Goal: Information Seeking & Learning: Find specific fact

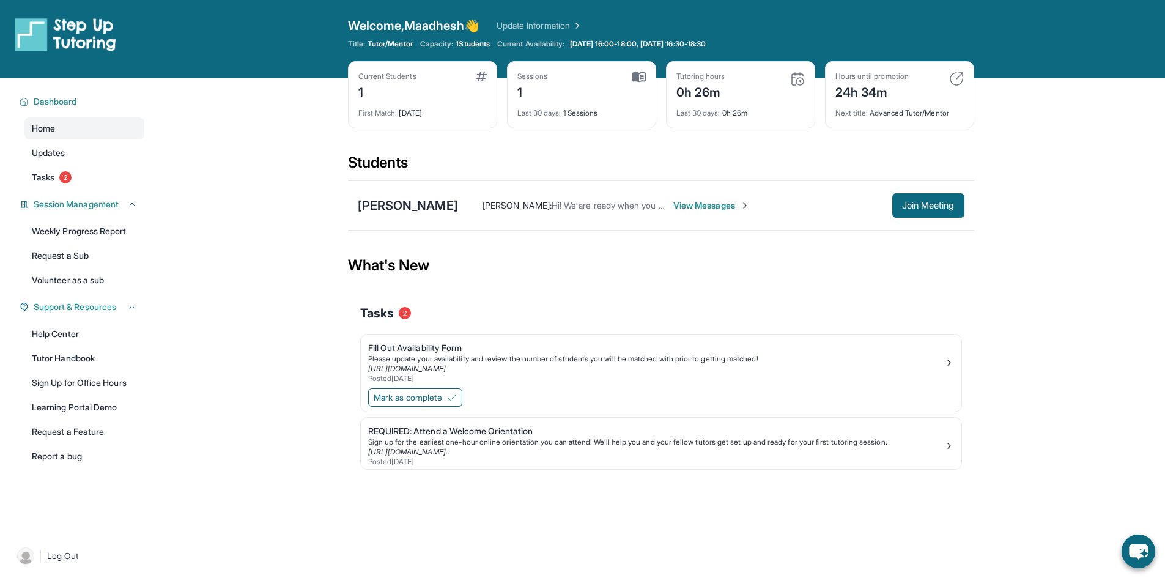
click at [1108, 314] on main "Current Students 1 First Match : [DATE] Sessions 1 Last 30 days : 1 Sessions Tu…" at bounding box center [661, 297] width 1008 height 438
click at [78, 409] on link "Learning Portal Demo" at bounding box center [84, 407] width 120 height 22
click at [87, 408] on link "Learning Portal Demo" at bounding box center [84, 407] width 120 height 22
click at [939, 204] on span "Join Meeting" at bounding box center [928, 205] width 53 height 7
click at [426, 210] on div "[PERSON_NAME]" at bounding box center [408, 205] width 100 height 17
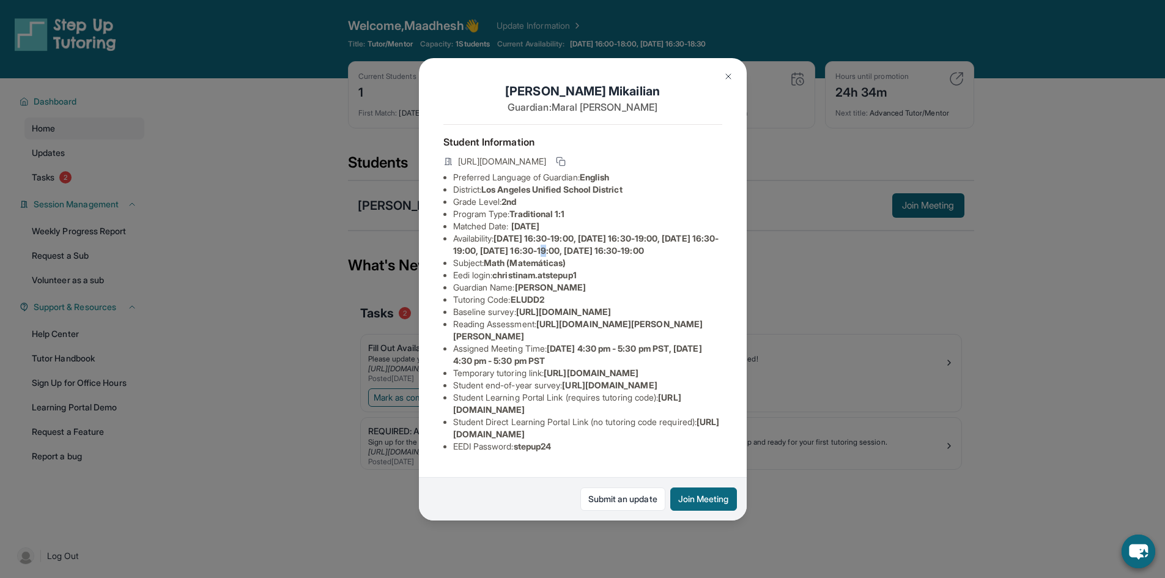
click at [611, 257] on li "Availability: [DATE] 16:30-19:00, [DATE] 16:30-19:00, [DATE] 16:30-19:00, [DATE…" at bounding box center [587, 244] width 269 height 24
click at [576, 280] on span "christinam.atstepup1" at bounding box center [534, 275] width 84 height 10
drag, startPoint x: 587, startPoint y: 292, endPoint x: 498, endPoint y: 301, distance: 89.1
click at [498, 281] on li "Eedi login : [PERSON_NAME].atstepup1" at bounding box center [587, 275] width 269 height 12
copy span "christinam.atstepup1"
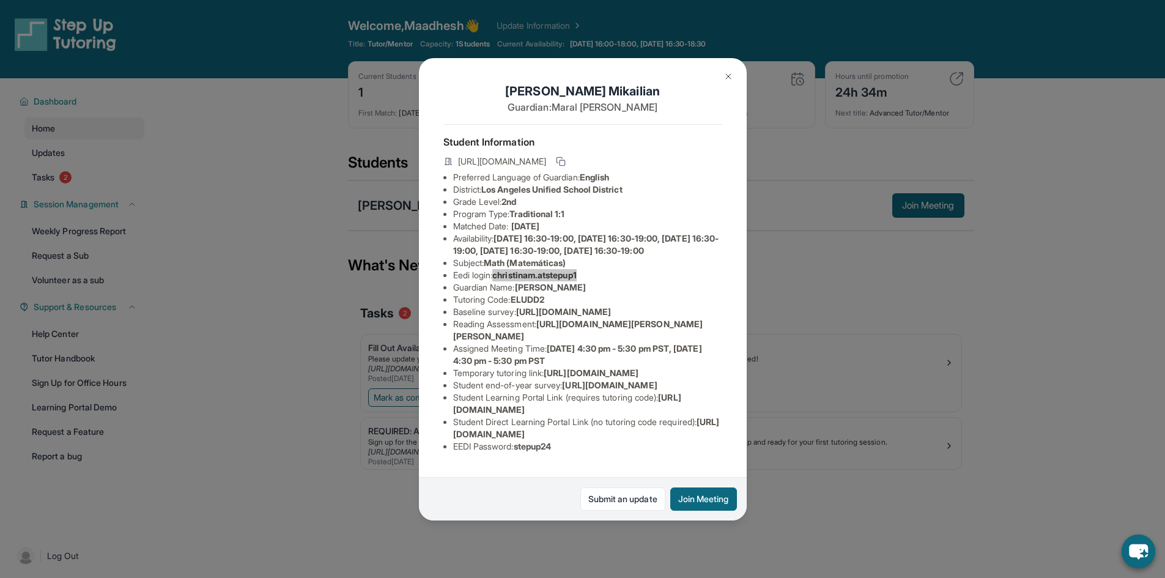
scroll to position [144, 0]
drag, startPoint x: 562, startPoint y: 443, endPoint x: 519, endPoint y: 447, distance: 43.6
click at [519, 447] on li "EEDI Password : stepup24" at bounding box center [587, 446] width 269 height 12
copy span "stepup24"
click at [508, 379] on li "Student end-of-year survey : [URL][DOMAIN_NAME]" at bounding box center [587, 385] width 269 height 12
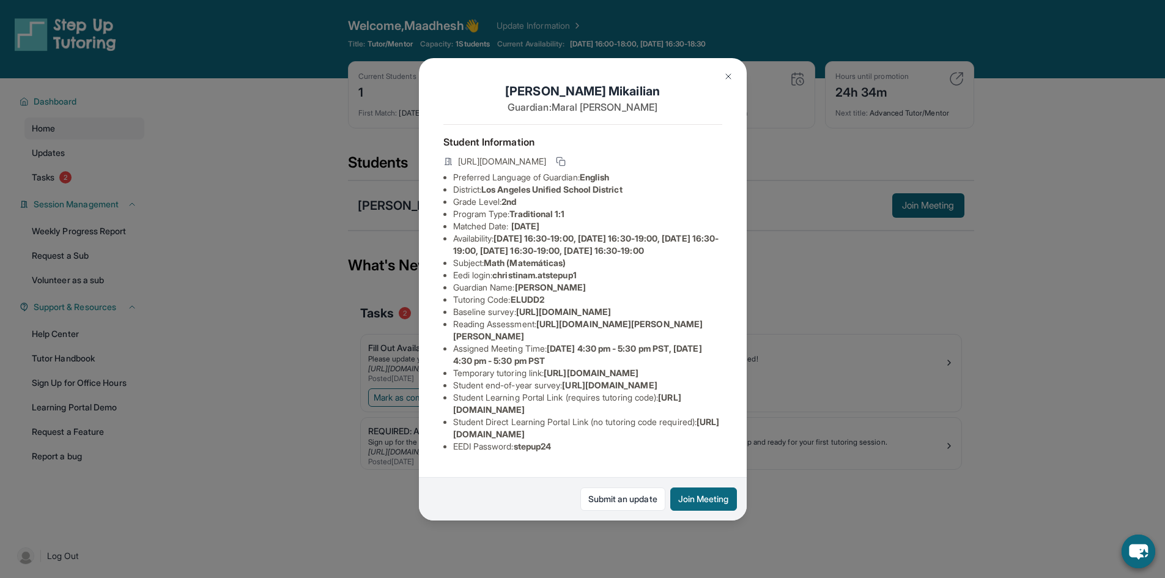
scroll to position [0, 0]
drag, startPoint x: 507, startPoint y: 278, endPoint x: 522, endPoint y: 256, distance: 26.5
click at [509, 276] on ul "Preferred Language of Guardian: English District: [GEOGRAPHIC_DATA] Unified Sch…" at bounding box center [582, 311] width 279 height 281
click at [523, 219] on span "Traditional 1:1" at bounding box center [536, 213] width 55 height 10
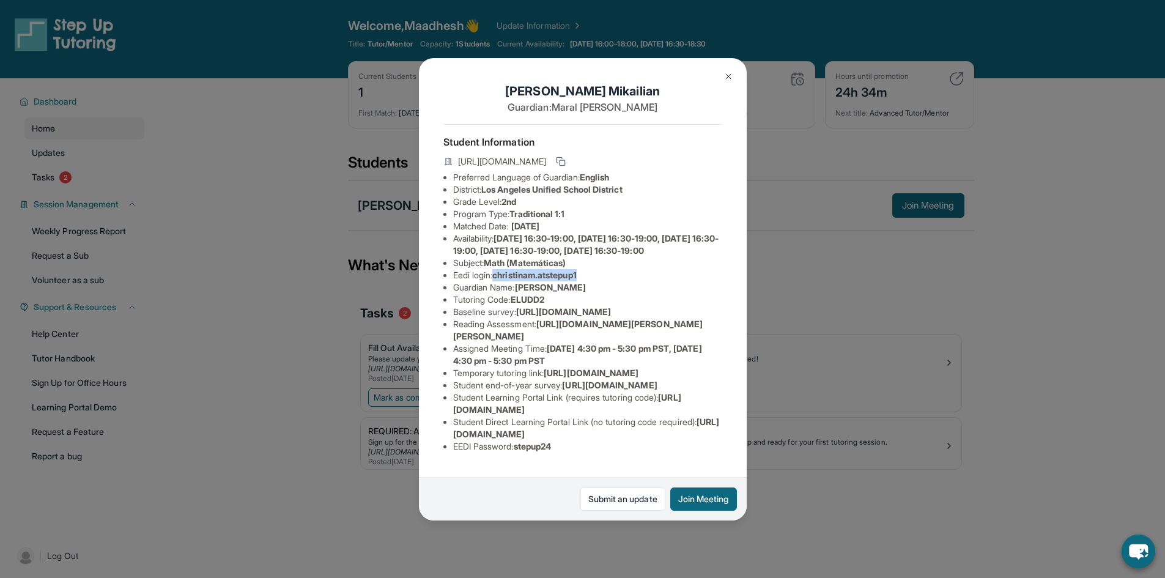
copy span "christinam.atstepup1"
drag, startPoint x: 498, startPoint y: 152, endPoint x: 651, endPoint y: 155, distance: 152.9
click at [651, 269] on li "Eedi login : [PERSON_NAME].atstepup1" at bounding box center [587, 275] width 269 height 12
click at [529, 282] on span "[PERSON_NAME]" at bounding box center [551, 287] width 72 height 10
drag, startPoint x: 497, startPoint y: 154, endPoint x: 625, endPoint y: 147, distance: 128.0
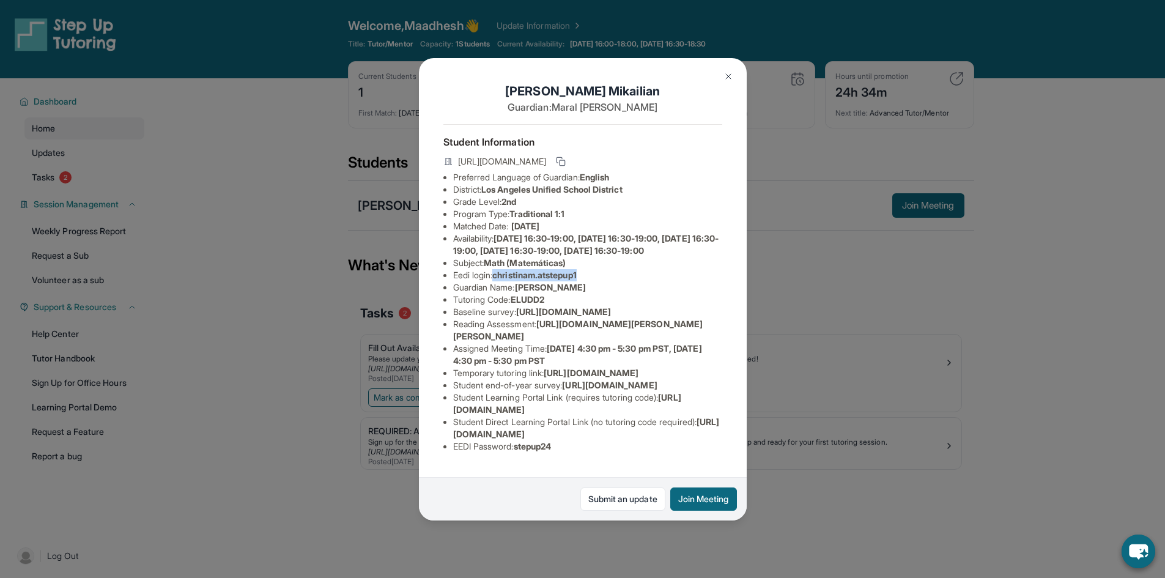
click at [625, 269] on li "Eedi login : [PERSON_NAME].atstepup1" at bounding box center [587, 275] width 269 height 12
copy span "christinam.atstepup1"
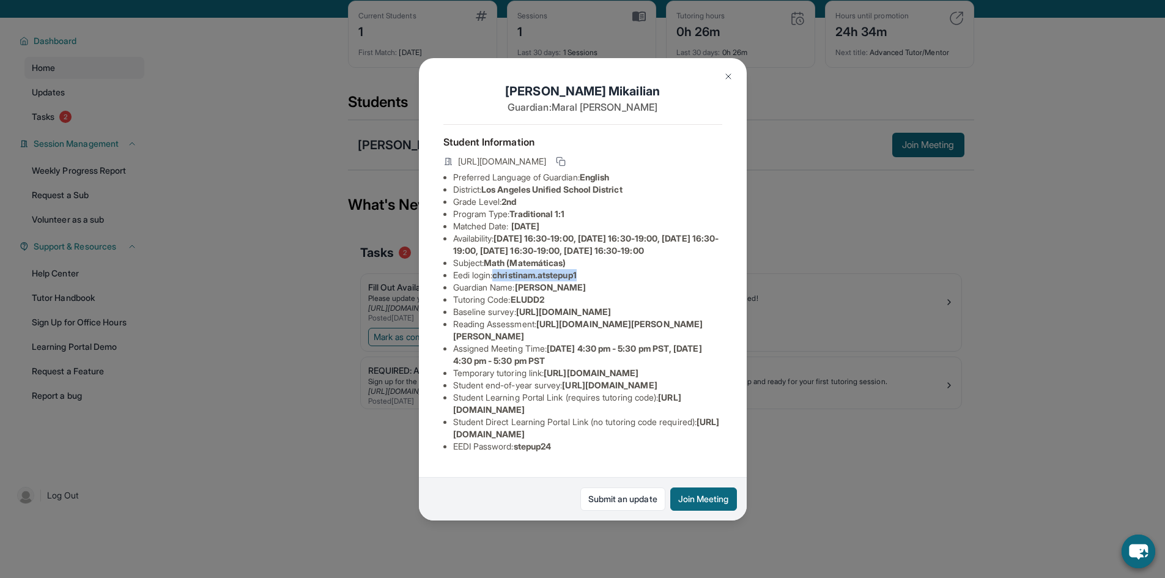
scroll to position [78, 0]
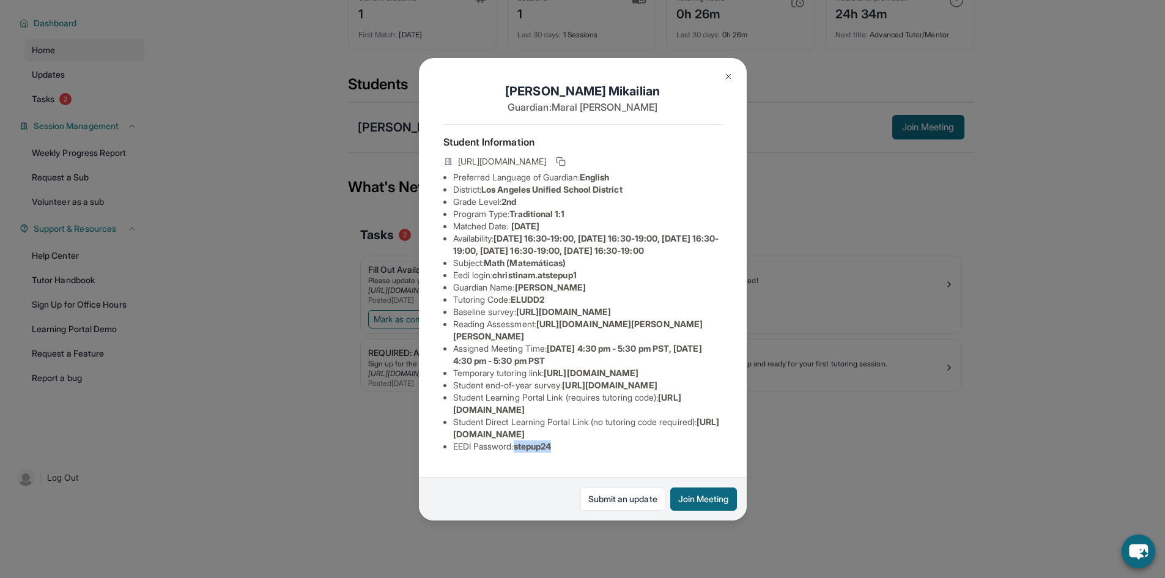
drag, startPoint x: 559, startPoint y: 446, endPoint x: 518, endPoint y: 452, distance: 41.9
click at [518, 452] on li "EEDI Password : stepup24" at bounding box center [587, 446] width 269 height 12
copy span "stepup24"
